Goal: Task Accomplishment & Management: Manage account settings

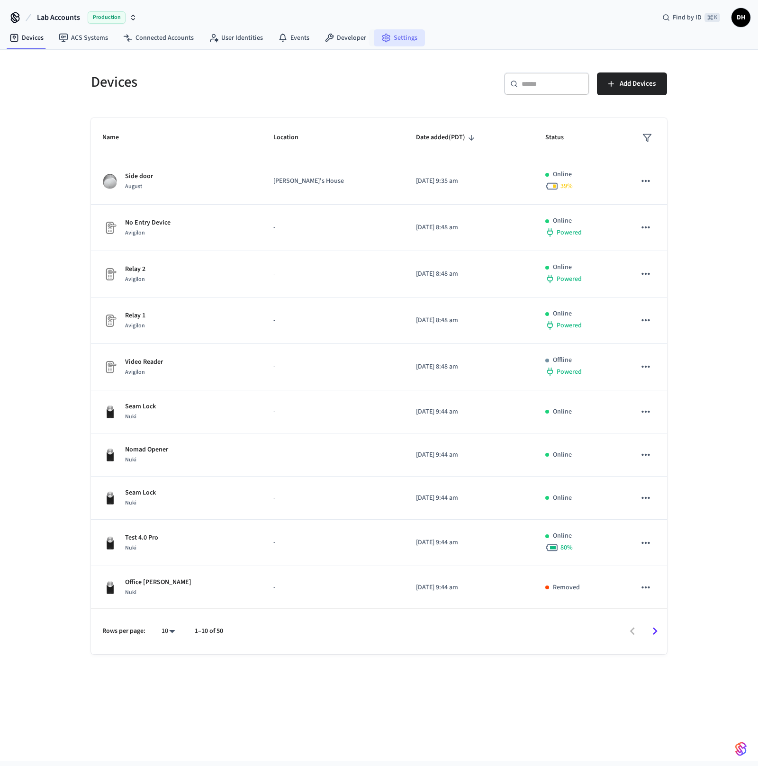
click at [389, 40] on link "Settings" at bounding box center [399, 37] width 51 height 17
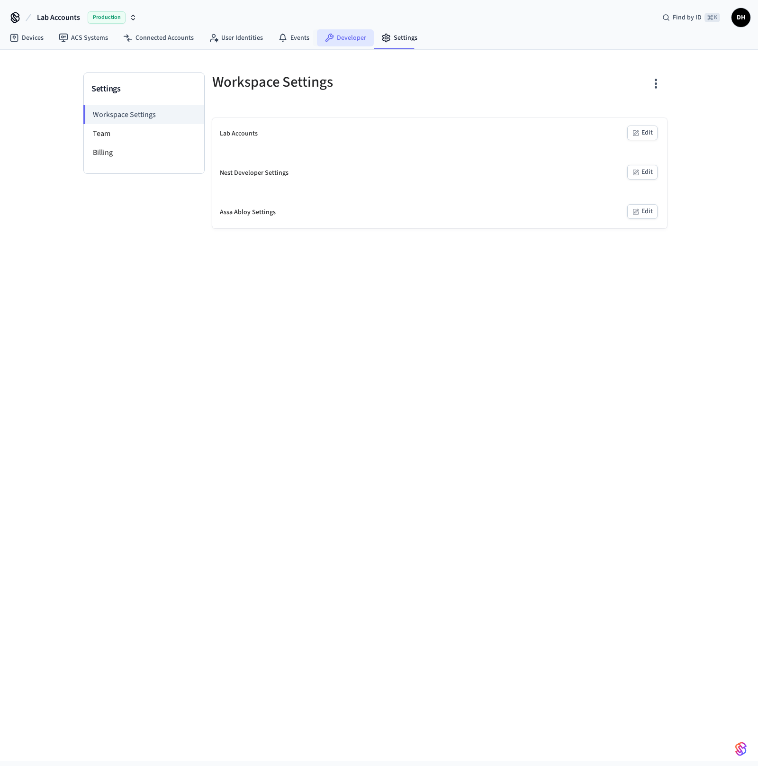
click at [335, 45] on link "Developer" at bounding box center [345, 37] width 57 height 17
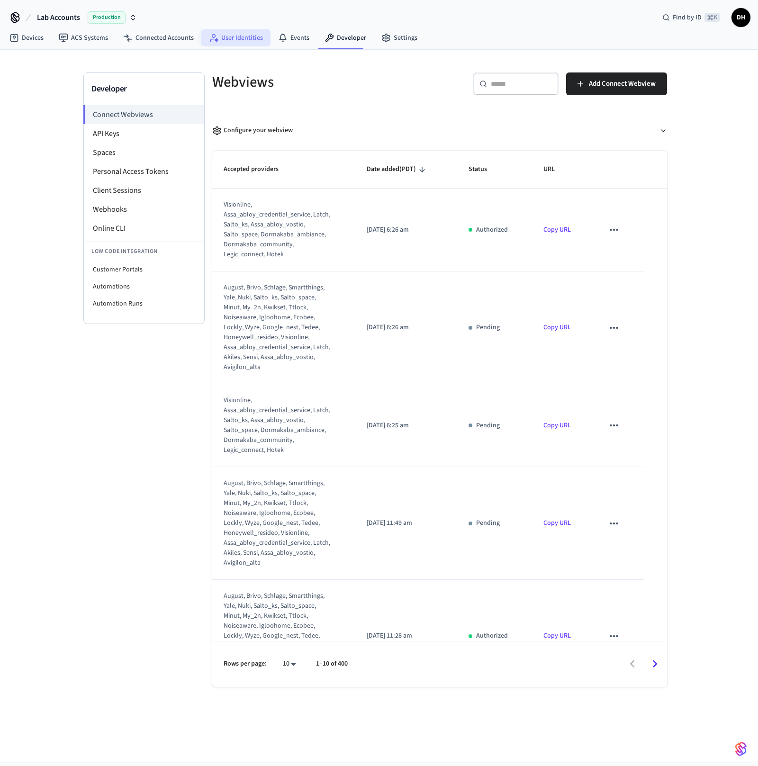
click at [239, 37] on link "User Identities" at bounding box center [235, 37] width 69 height 17
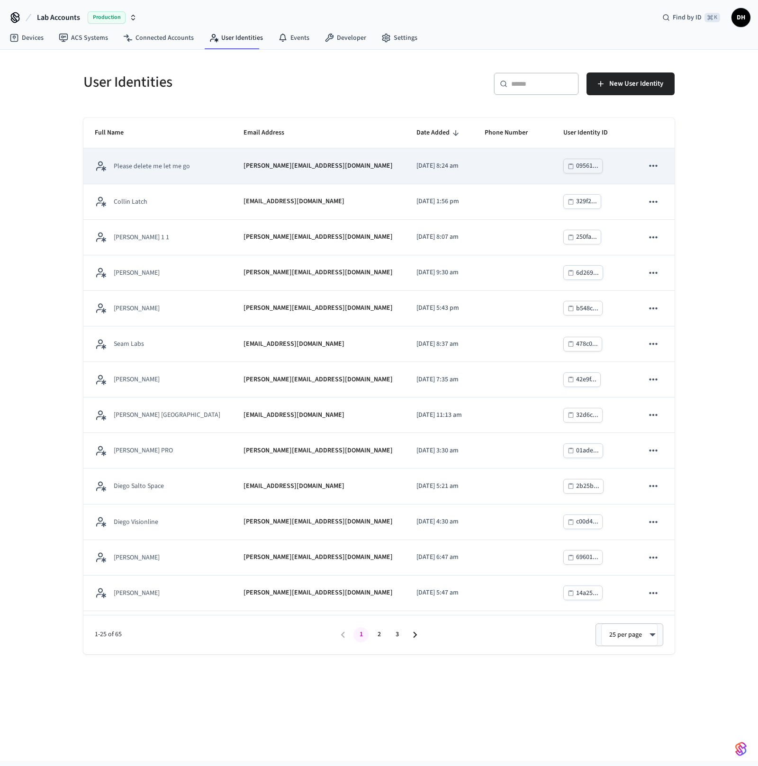
click at [172, 162] on p "Please delete me let me go" at bounding box center [152, 166] width 76 height 9
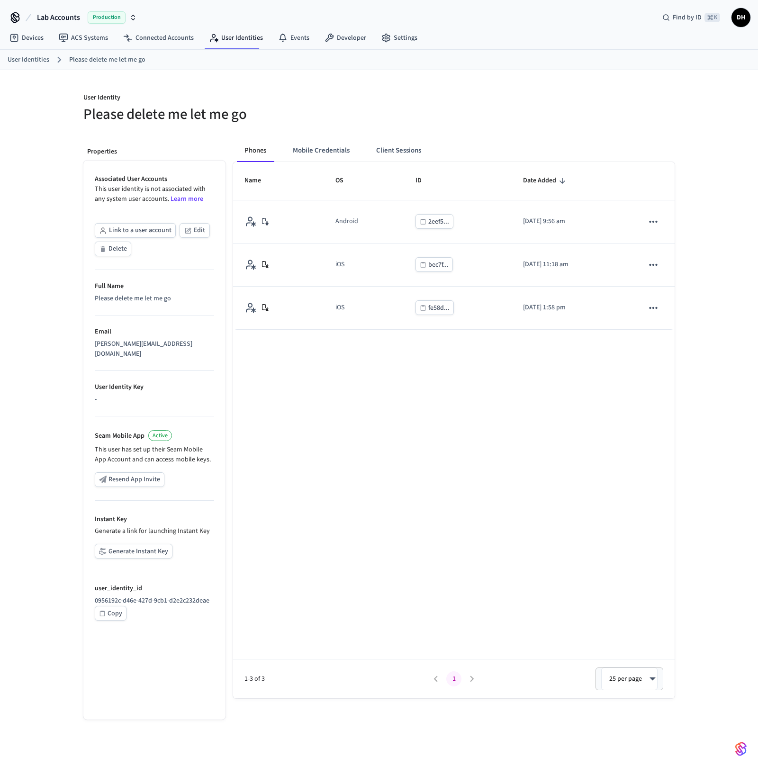
click at [144, 544] on button "Generate Instant Key" at bounding box center [134, 551] width 78 height 15
click at [229, 35] on link "User Identities" at bounding box center [235, 37] width 69 height 17
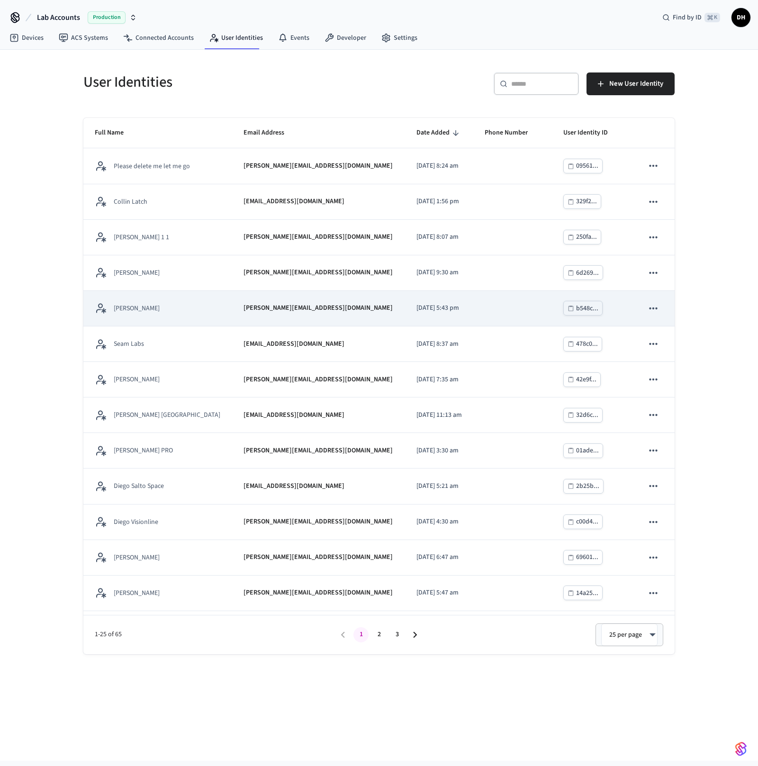
click at [136, 308] on p "[PERSON_NAME]" at bounding box center [137, 308] width 46 height 9
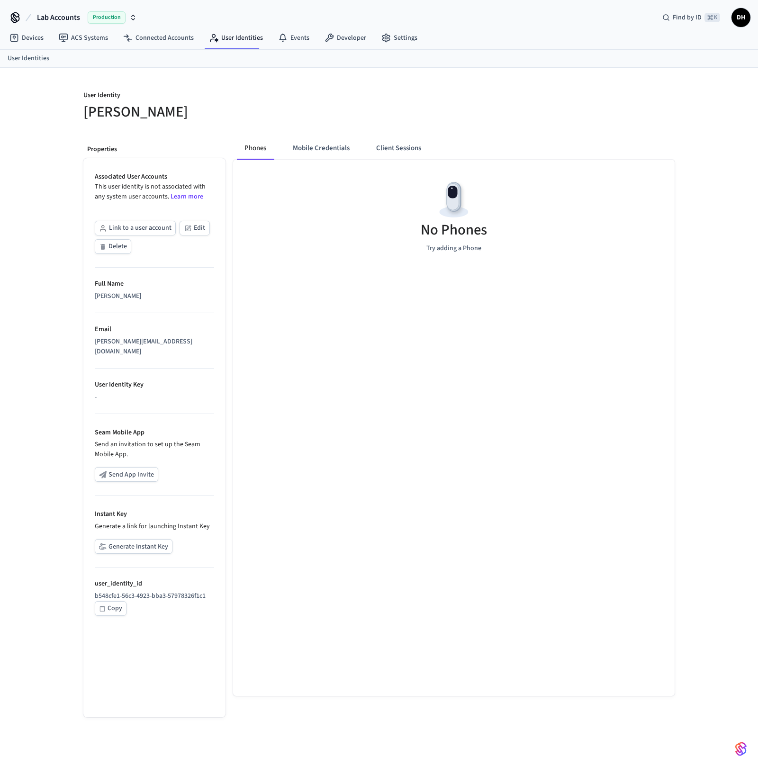
click at [137, 539] on button "Generate Instant Key" at bounding box center [134, 546] width 78 height 15
click at [243, 39] on link "User Identities" at bounding box center [235, 37] width 69 height 17
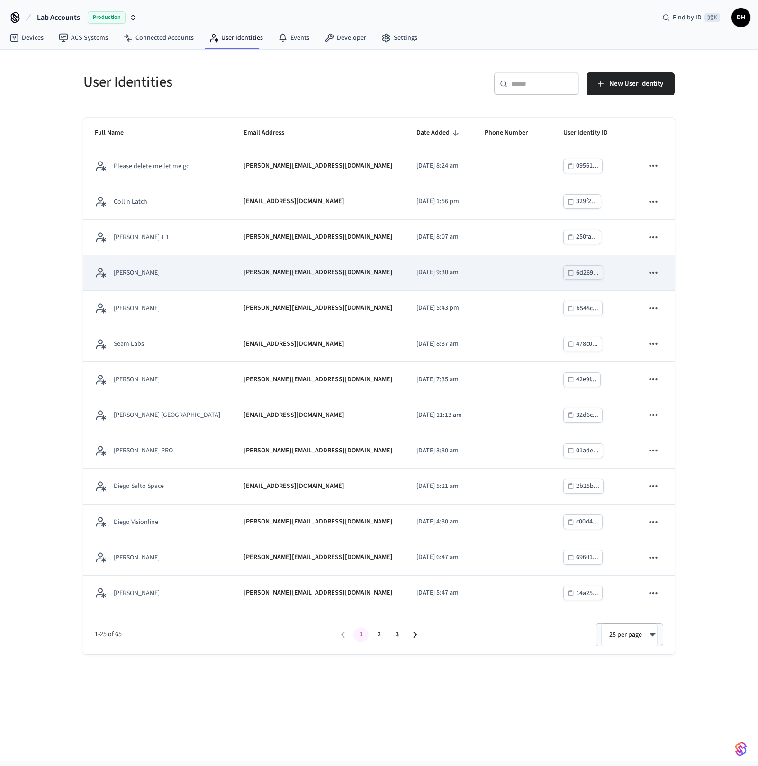
click at [132, 276] on p "[PERSON_NAME]" at bounding box center [137, 272] width 46 height 9
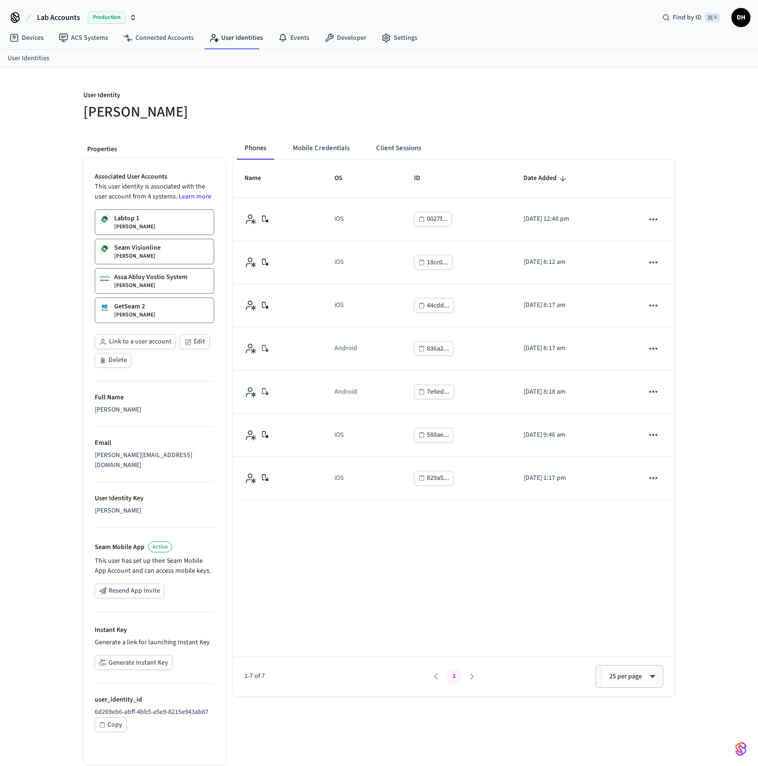
click at [153, 655] on button "Generate Instant Key" at bounding box center [134, 662] width 78 height 15
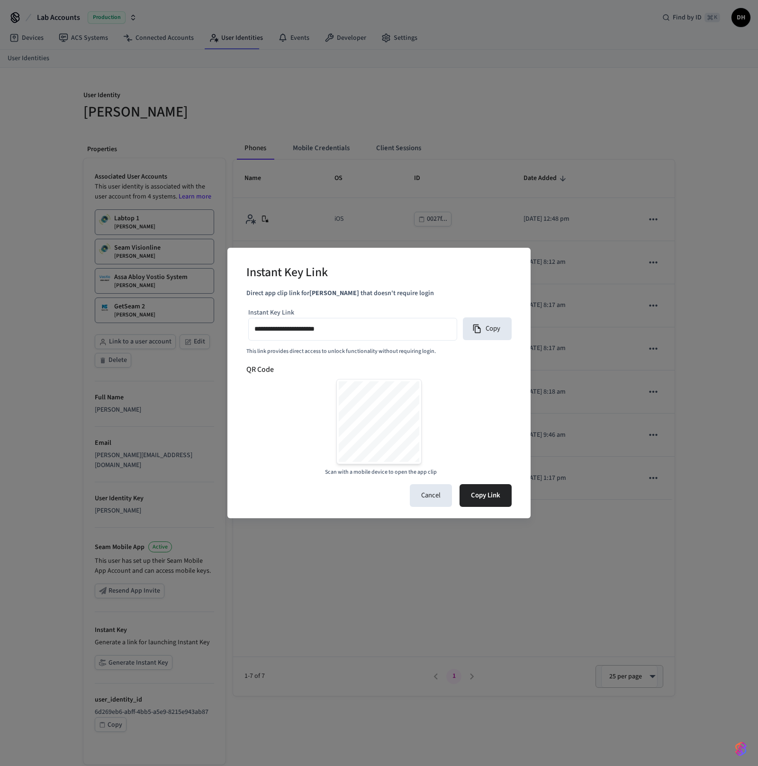
click at [613, 220] on div "**********" at bounding box center [379, 383] width 758 height 766
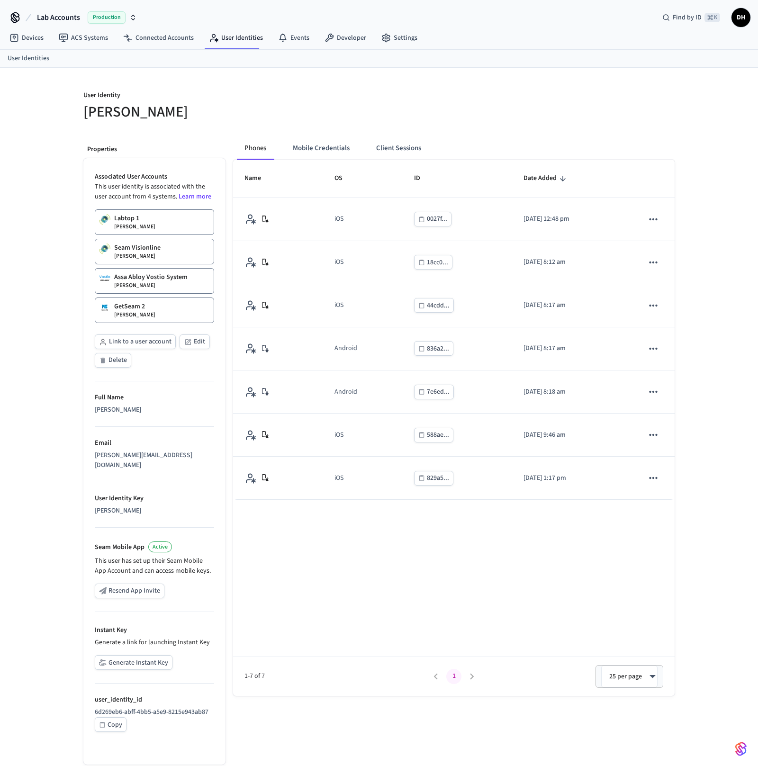
click at [740, 28] on div "Devices ACS Systems Connected Accounts User Identities Events Developer Settings" at bounding box center [379, 38] width 758 height 22
click at [742, 17] on span "DH" at bounding box center [740, 17] width 17 height 17
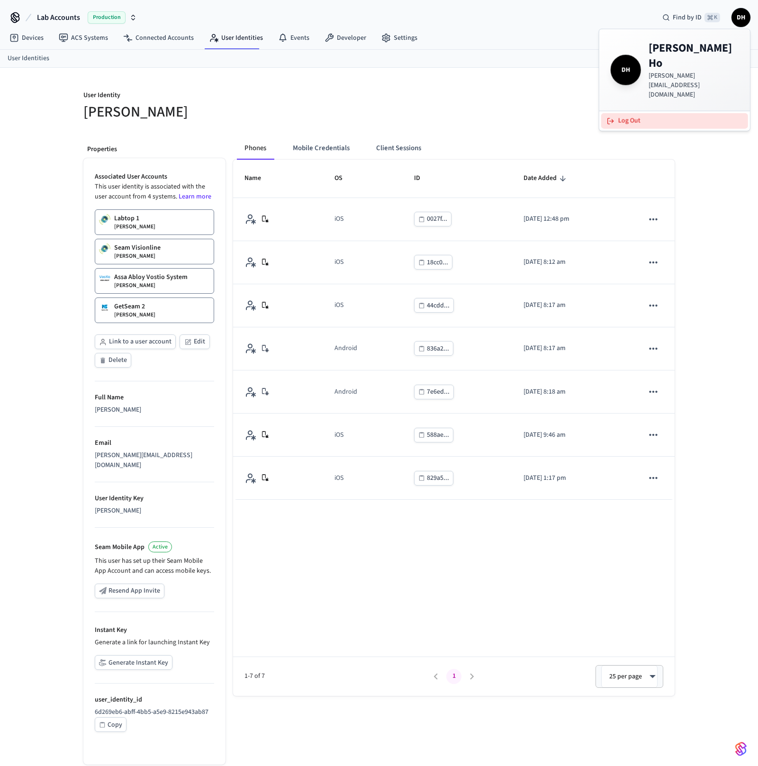
click at [670, 113] on button "Log Out" at bounding box center [674, 121] width 147 height 16
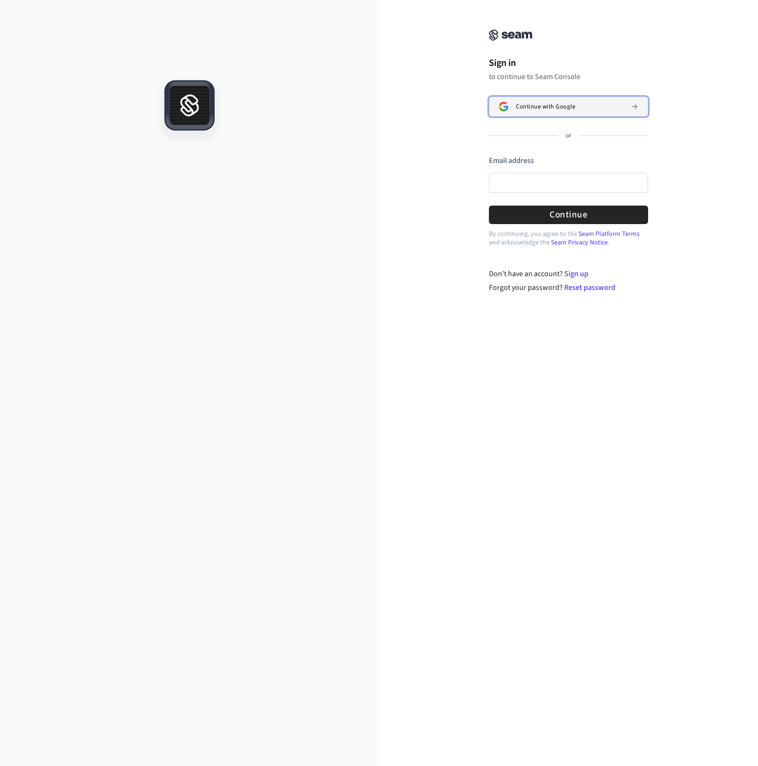
click at [558, 111] on button "Continue with Google" at bounding box center [568, 107] width 159 height 20
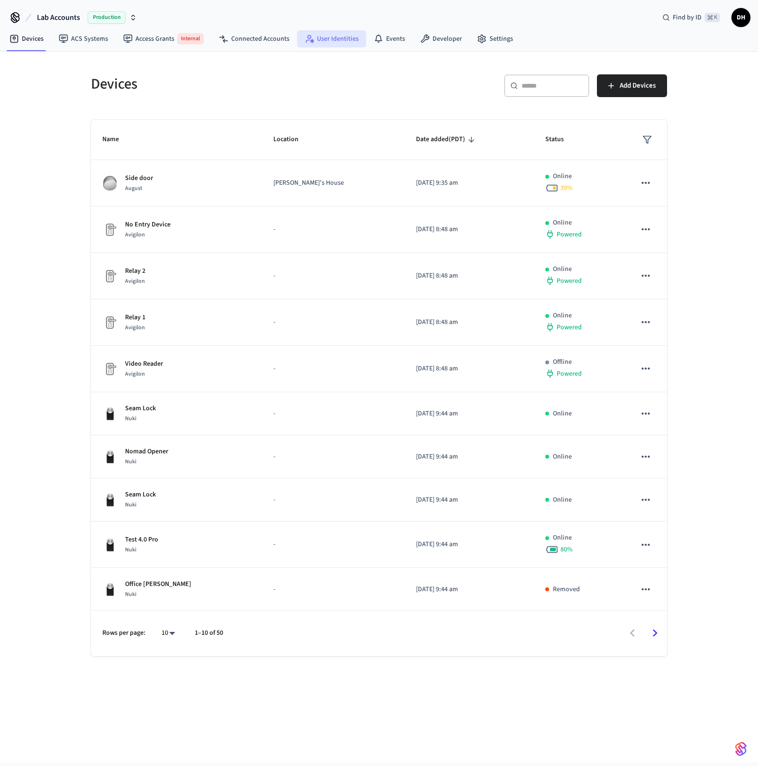
click at [331, 45] on link "User Identities" at bounding box center [331, 38] width 69 height 17
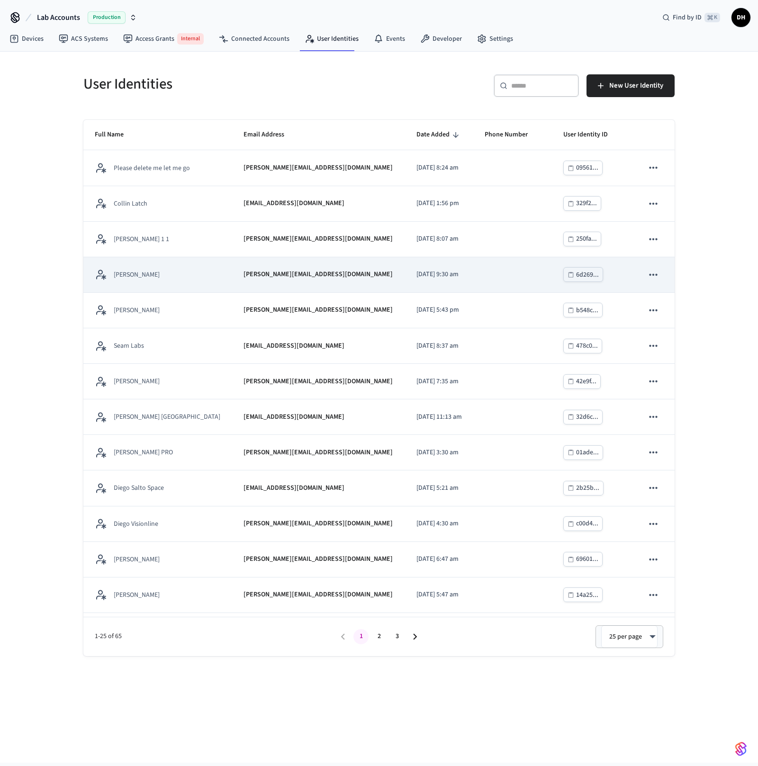
click at [164, 267] on td "[PERSON_NAME]" at bounding box center [157, 275] width 149 height 36
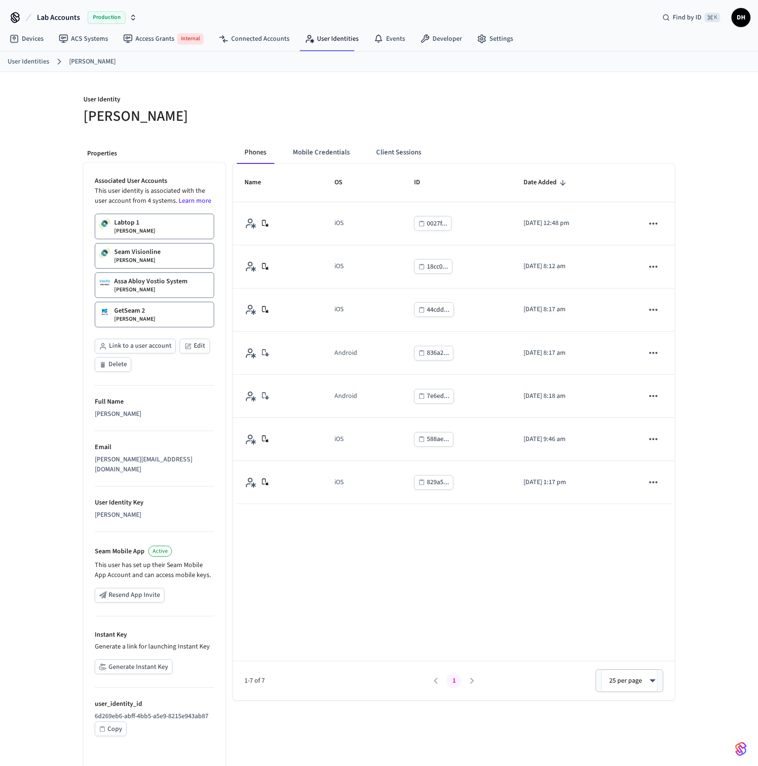
click at [132, 659] on button "Generate Instant Key" at bounding box center [134, 666] width 78 height 15
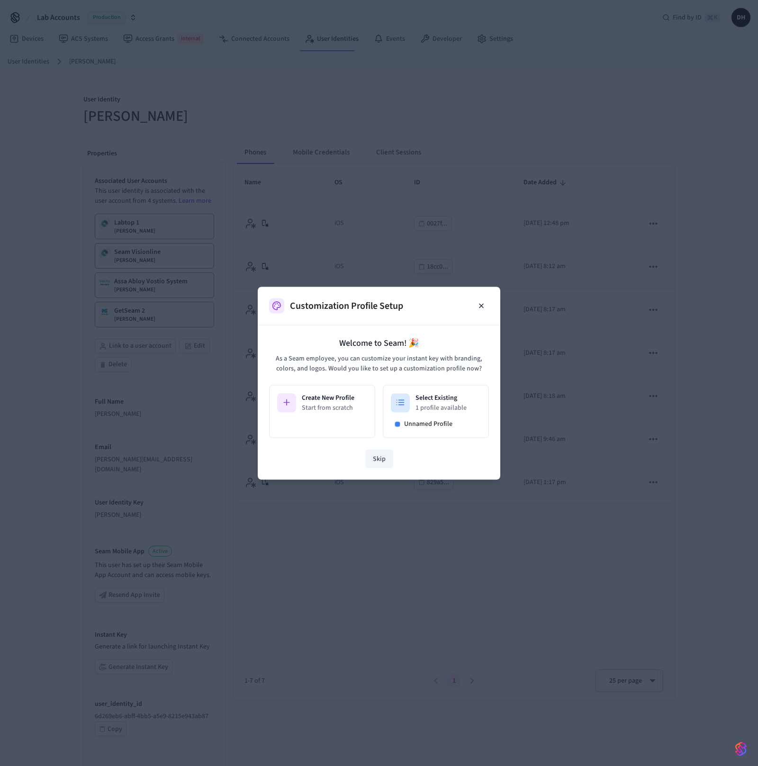
click at [375, 457] on button "Skip" at bounding box center [379, 458] width 28 height 19
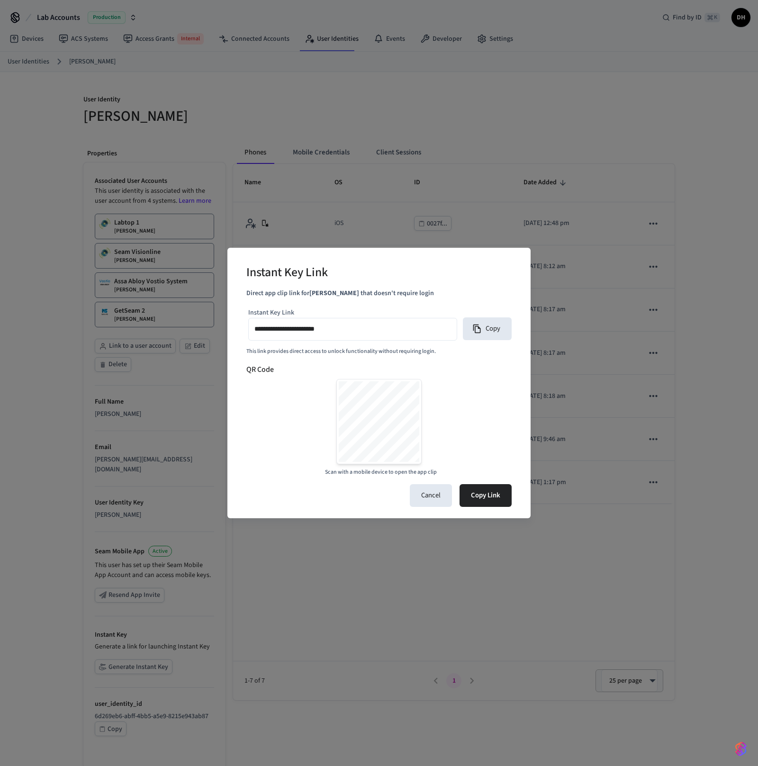
click at [609, 181] on div "**********" at bounding box center [379, 383] width 758 height 766
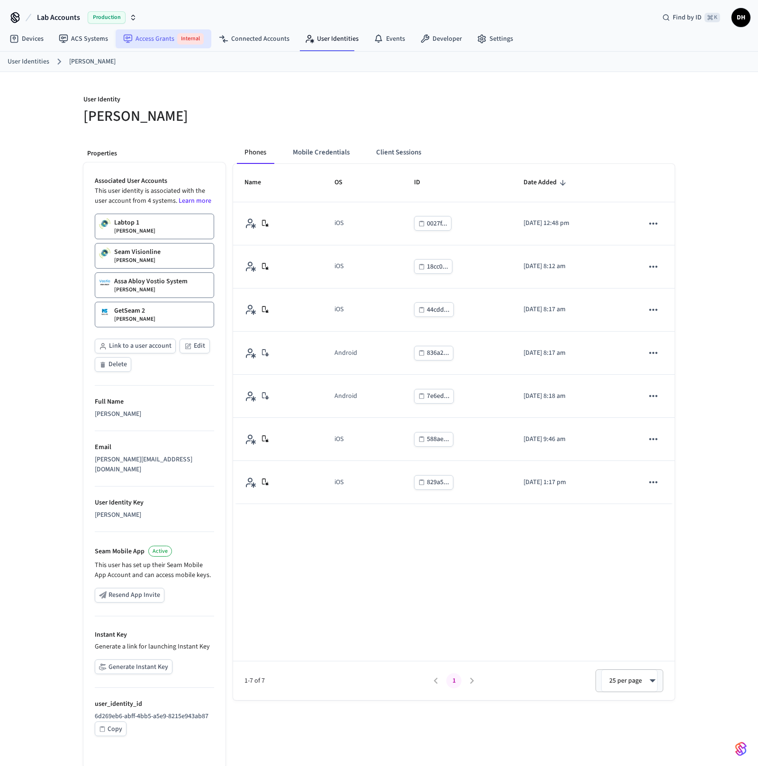
click at [166, 40] on link "Access Grants Internal" at bounding box center [164, 38] width 96 height 19
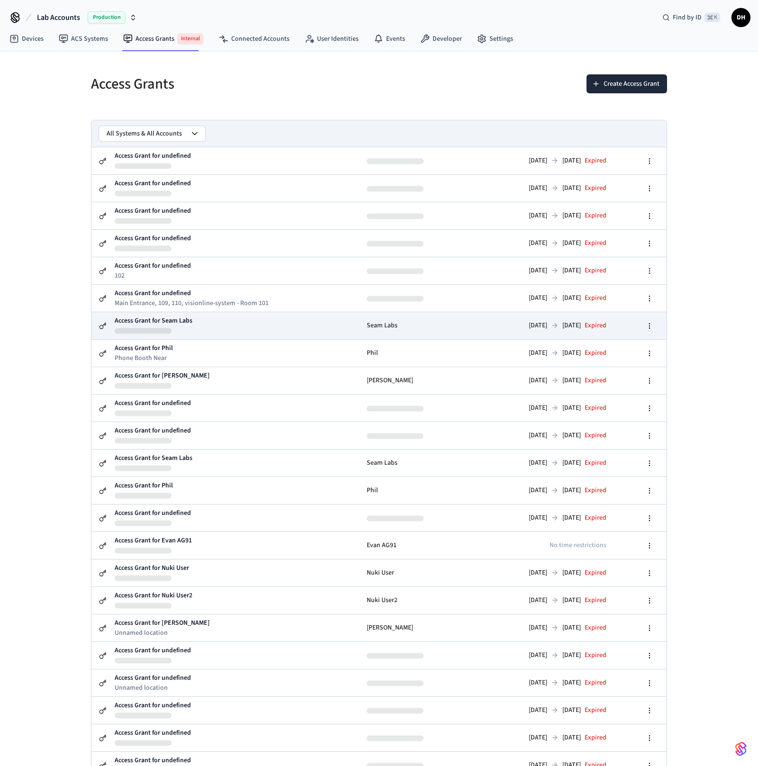
click at [189, 329] on td "Access Grant for Seam Labs" at bounding box center [236, 325] width 245 height 27
